Goal: Check status: Check status

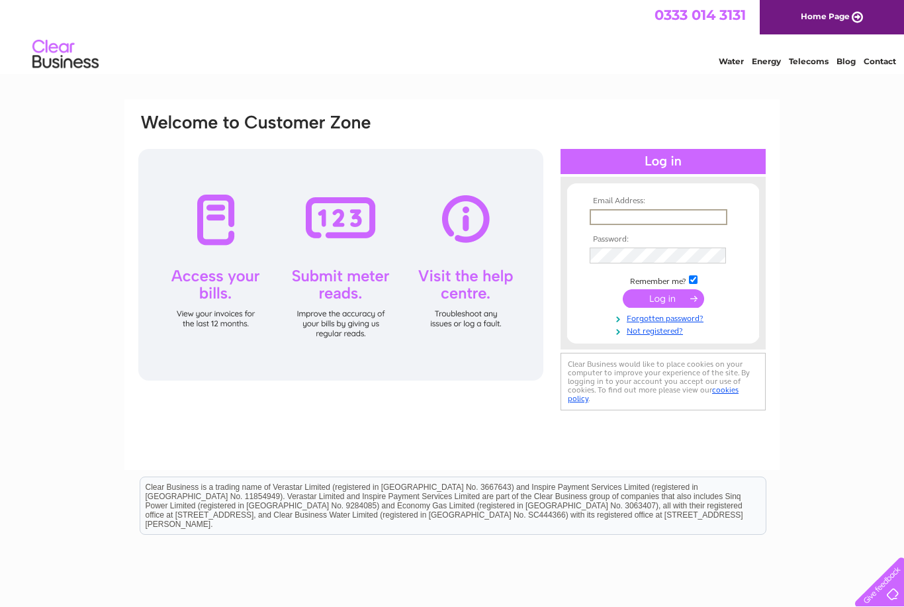
type input "[EMAIL_ADDRESS][DOMAIN_NAME]"
click at [663, 299] on input "submit" at bounding box center [663, 298] width 81 height 19
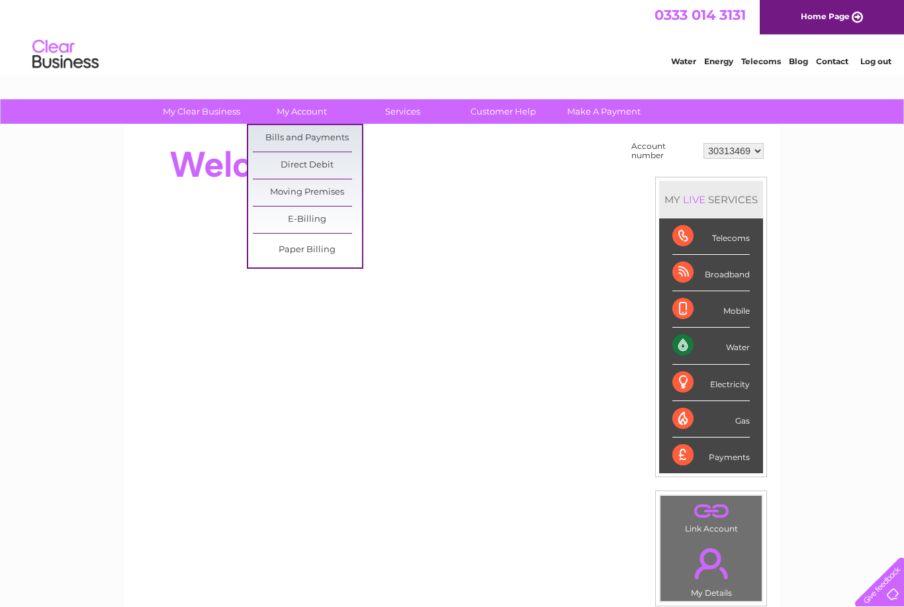
click at [324, 132] on link "Bills and Payments" at bounding box center [307, 138] width 109 height 26
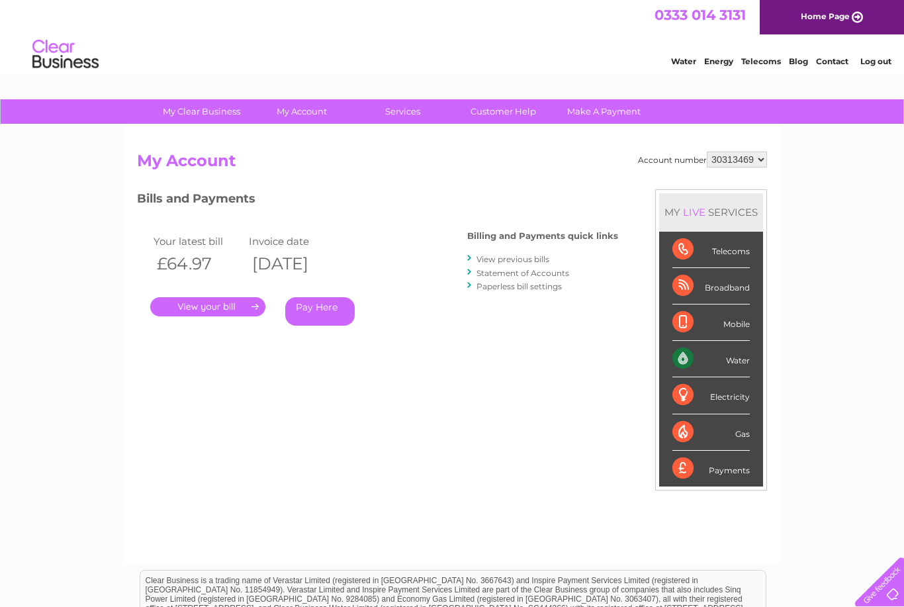
click at [230, 299] on link "." at bounding box center [207, 306] width 115 height 19
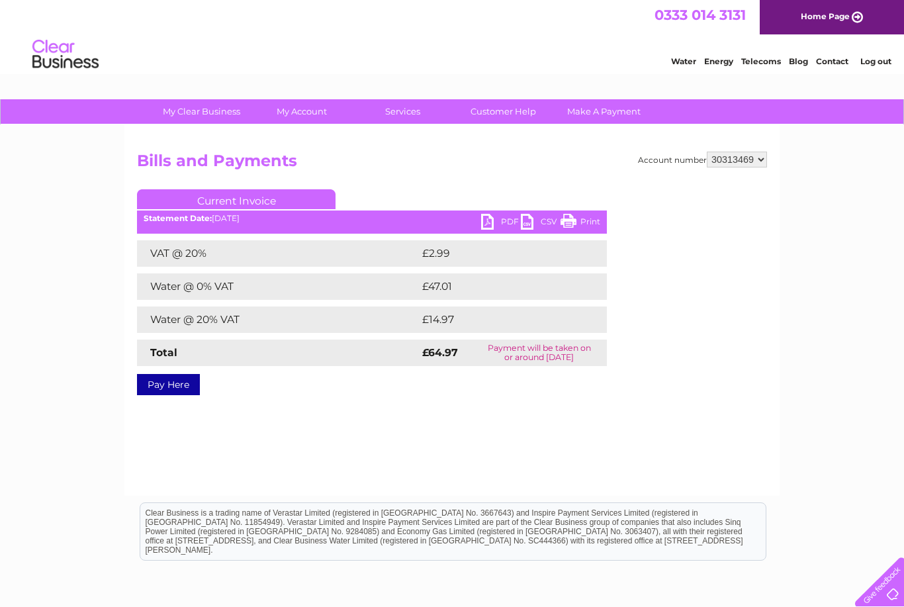
click at [494, 229] on link "PDF" at bounding box center [501, 223] width 40 height 19
